Goal: Information Seeking & Learning: Learn about a topic

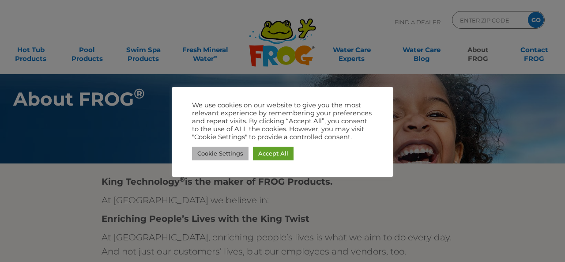
click at [244, 156] on link "Cookie Settings" at bounding box center [220, 154] width 56 height 14
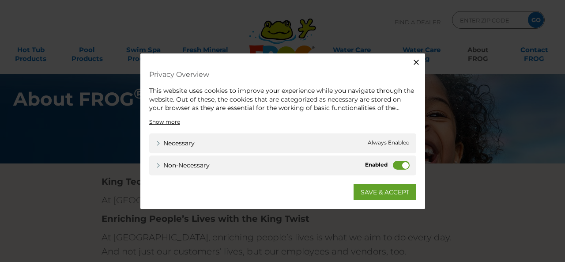
click at [399, 166] on label "Non-necessary" at bounding box center [401, 164] width 17 height 9
click at [0, 0] on input "Non-necessary" at bounding box center [0, 0] width 0 height 0
click at [394, 189] on link "SAVE & ACCEPT" at bounding box center [384, 192] width 63 height 16
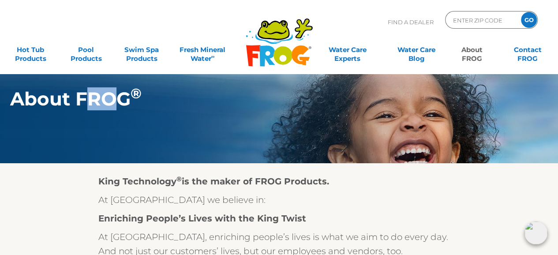
drag, startPoint x: 82, startPoint y: 98, endPoint x: 123, endPoint y: 99, distance: 41.1
click at [123, 99] on h1 "About FROG ®" at bounding box center [257, 98] width 495 height 21
drag, startPoint x: 80, startPoint y: 98, endPoint x: 129, endPoint y: 97, distance: 49.0
click at [129, 97] on h1 "About FROG ®" at bounding box center [257, 98] width 495 height 21
copy h1 "FROG"
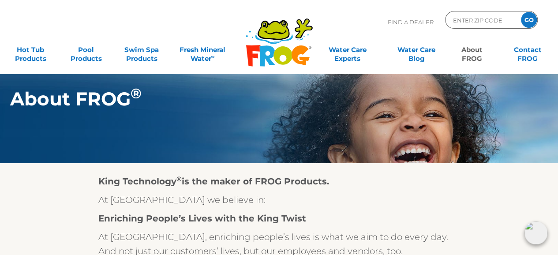
click at [265, 199] on p "At [GEOGRAPHIC_DATA] we believe in:" at bounding box center [279, 200] width 362 height 14
